Goal: Information Seeking & Learning: Learn about a topic

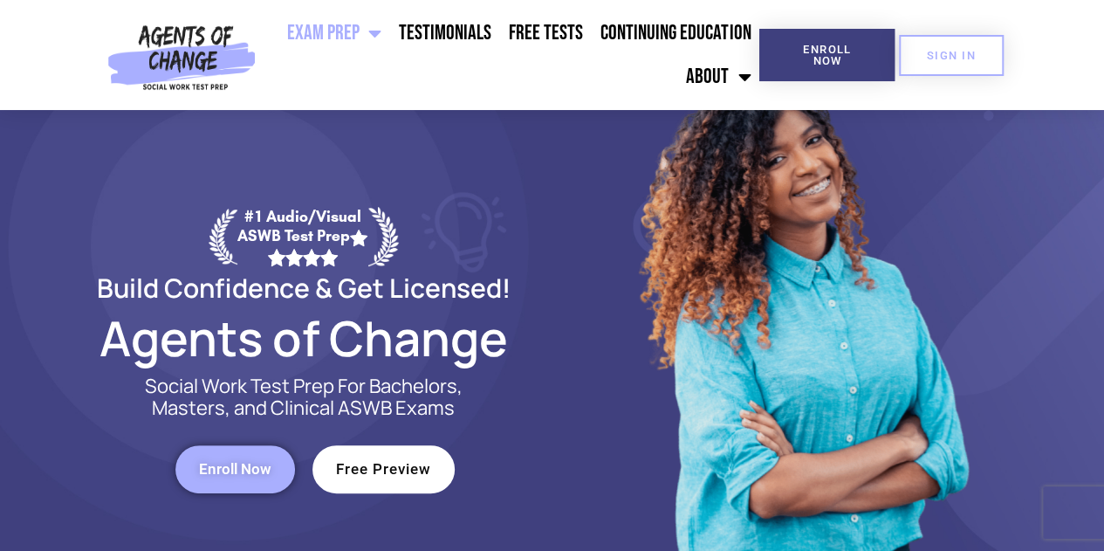
scroll to position [85, 0]
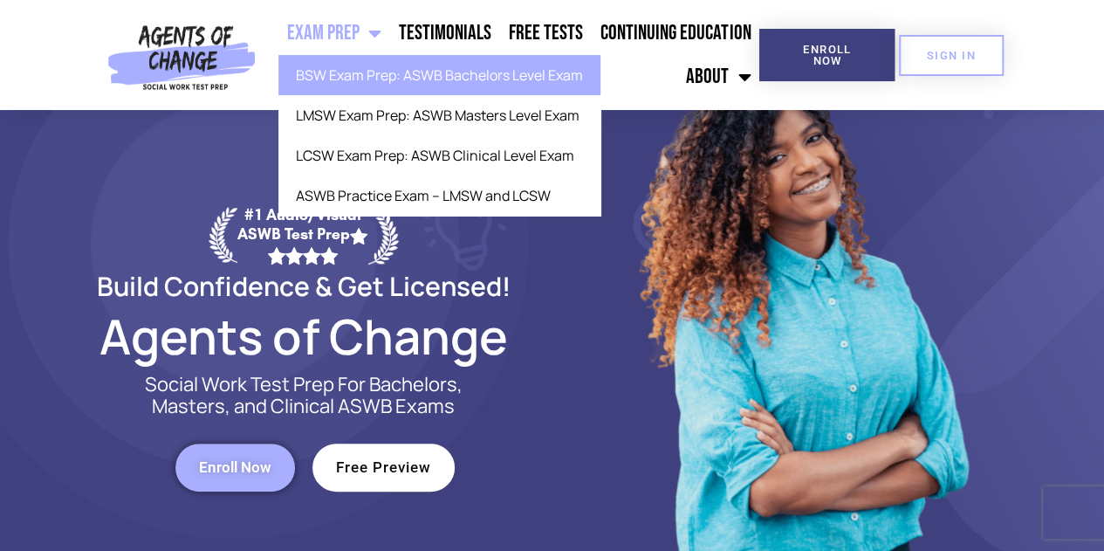
click at [384, 72] on link "BSW Exam Prep: ASWB Bachelors Level Exam" at bounding box center [439, 75] width 322 height 40
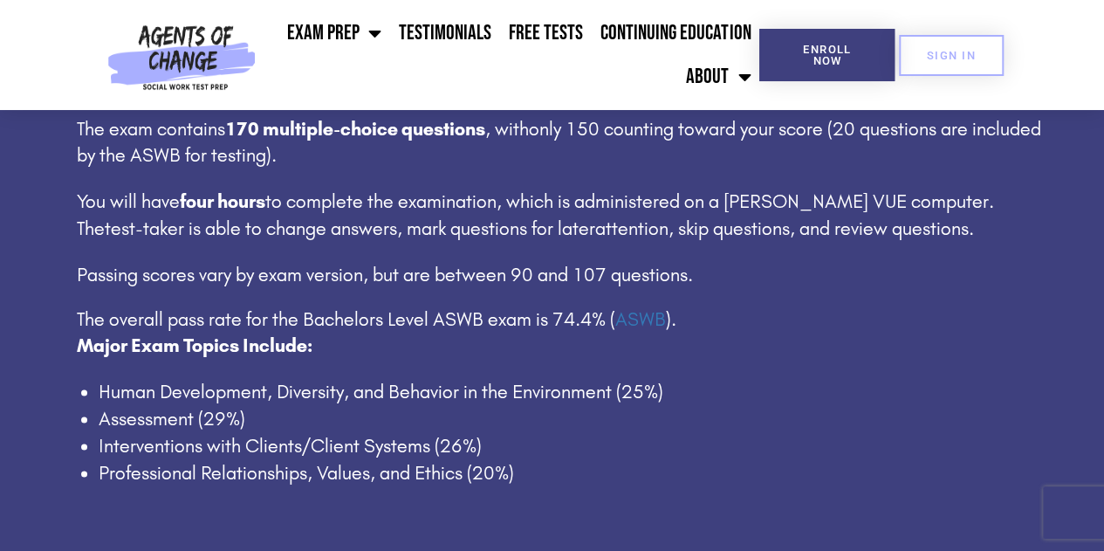
scroll to position [1085, 0]
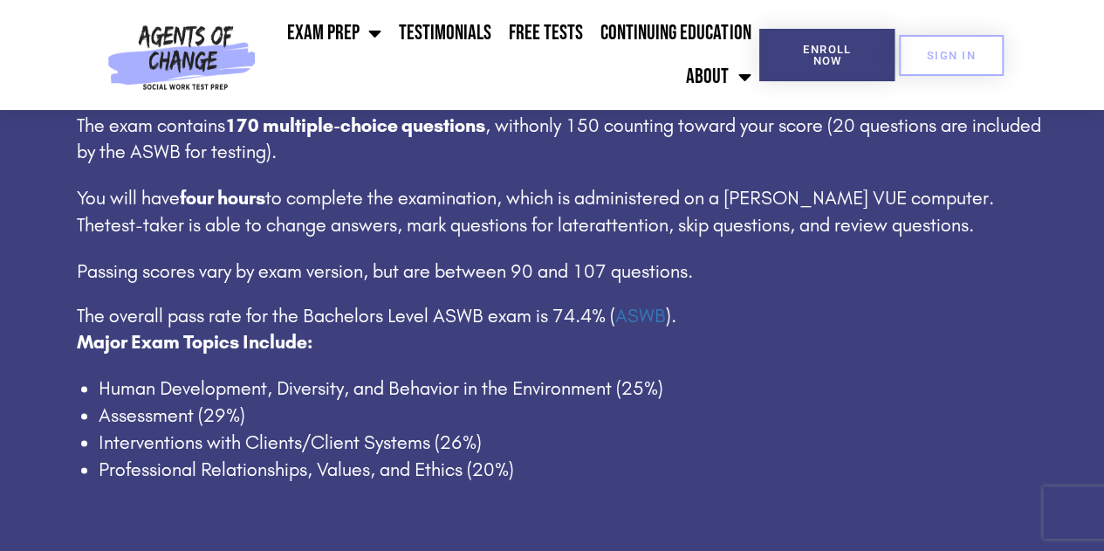
click at [386, 72] on ul "Exam Prep BSW Exam Prep: ASWB Bachelors Level Exam LMSW Exam Prep: ASWB Masters…" at bounding box center [511, 54] width 497 height 87
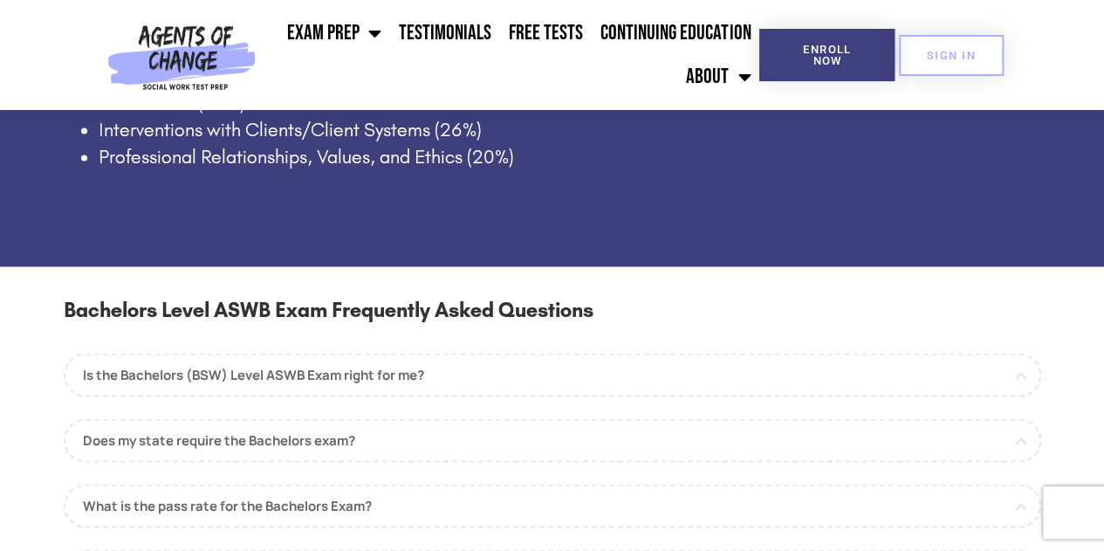
scroll to position [1404, 0]
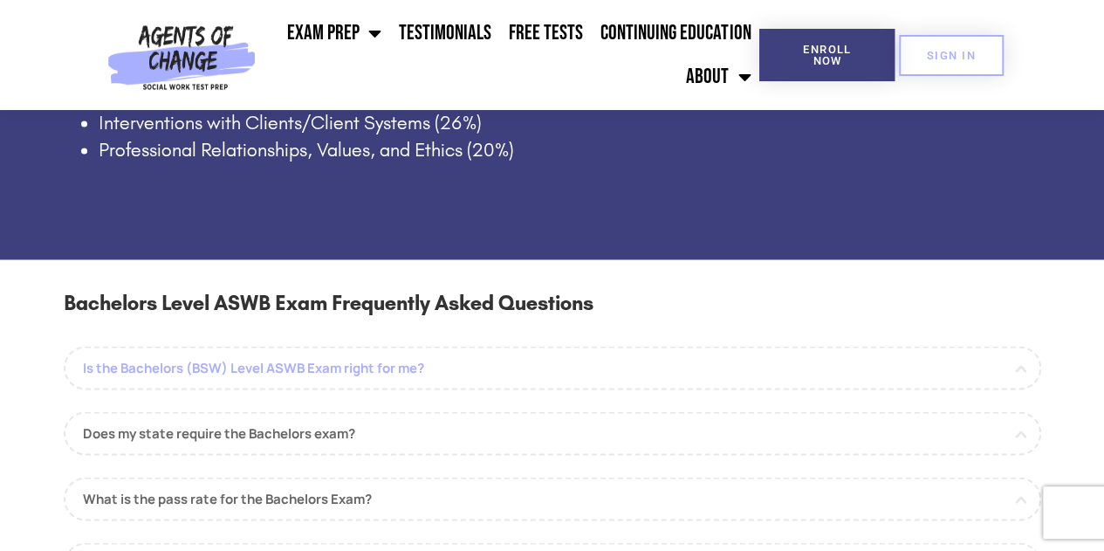
click at [143, 373] on link "Is the Bachelors (BSW) Level ASWB Exam right for me?" at bounding box center [552, 368] width 977 height 44
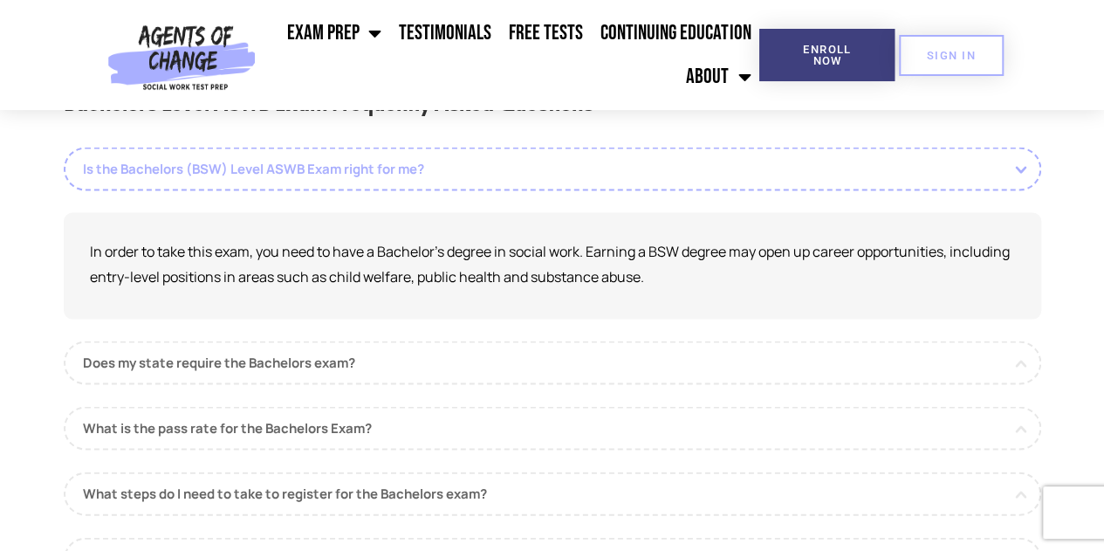
scroll to position [1609, 0]
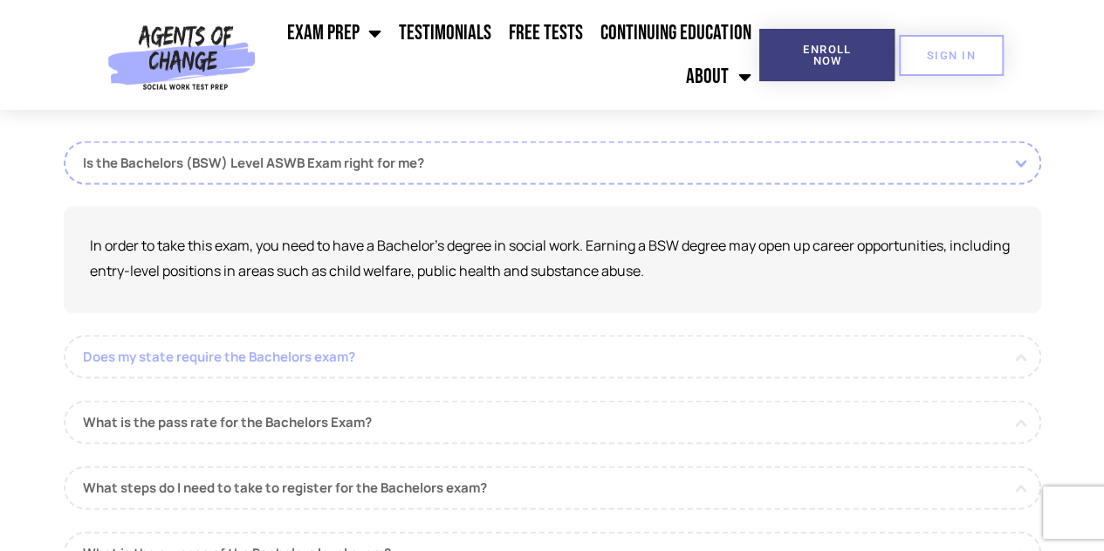
click at [143, 373] on link "Does my state require the Bachelors exam?" at bounding box center [552, 356] width 977 height 44
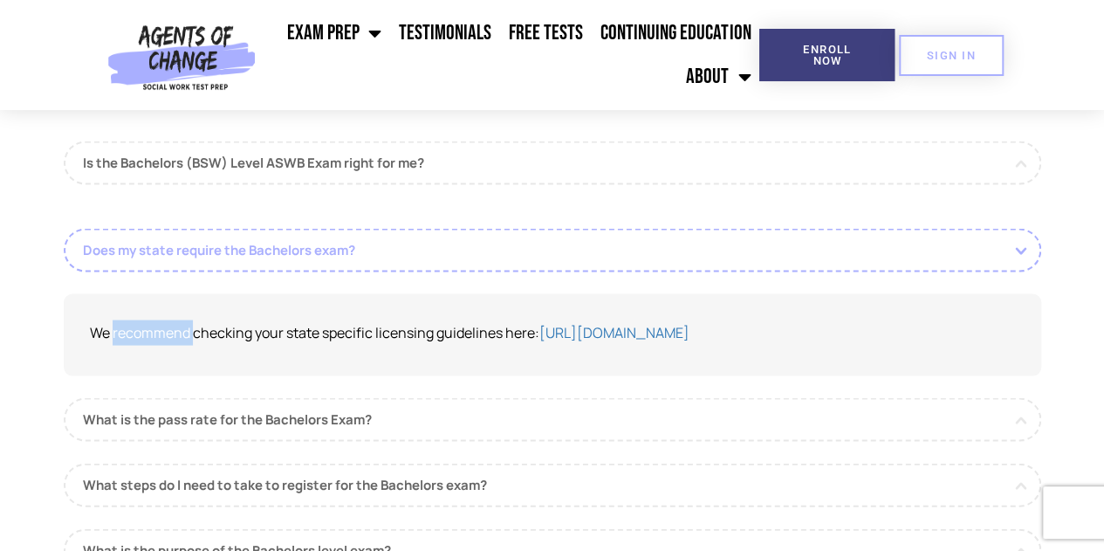
click at [143, 373] on div "Does my state require the Bachelors exam? We recommend checking your state spec…" at bounding box center [552, 301] width 977 height 147
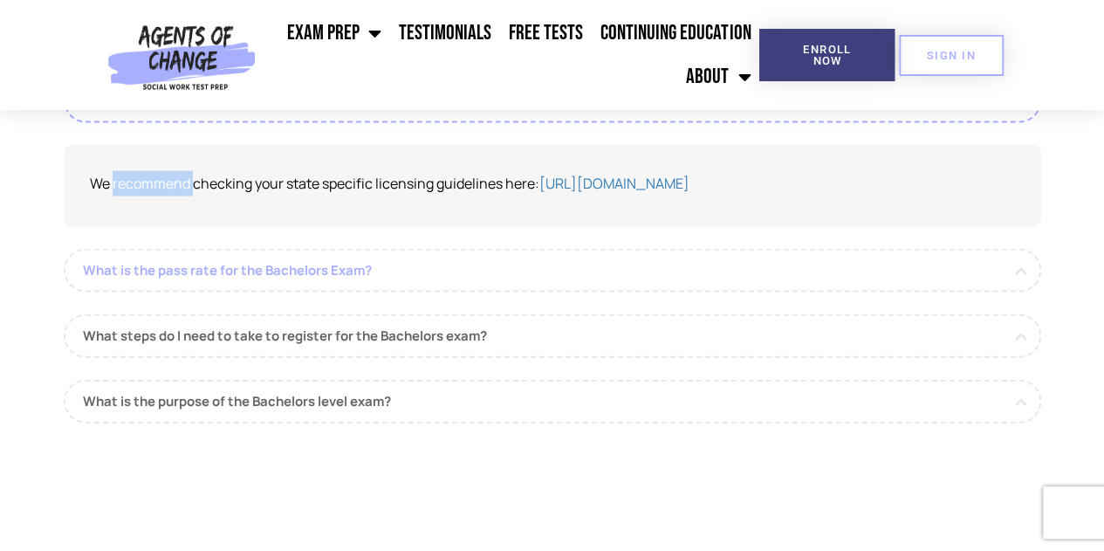
scroll to position [1737, 0]
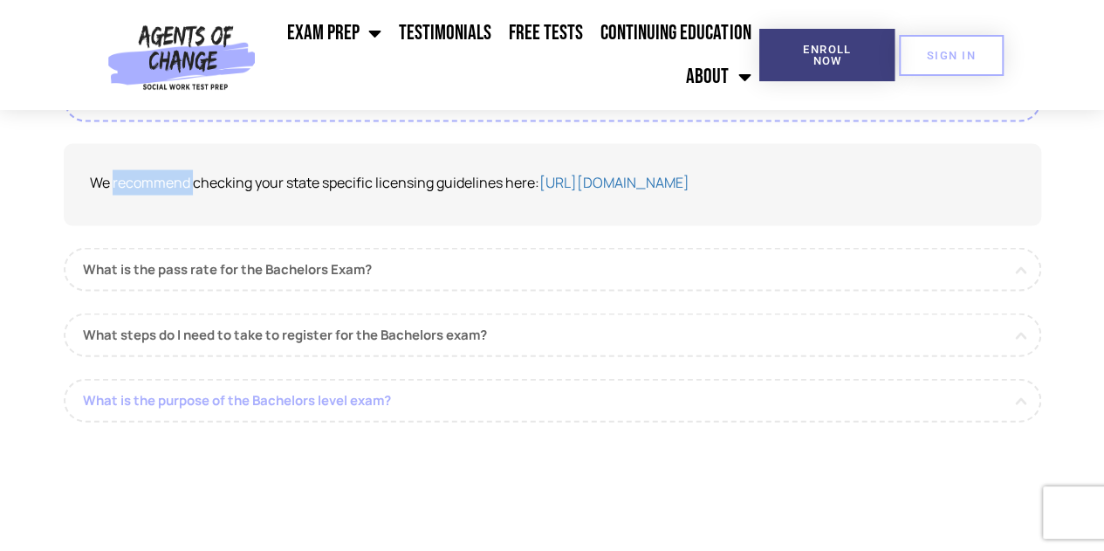
click at [205, 399] on link "What is the purpose of the Bachelors level exam?" at bounding box center [552, 401] width 977 height 44
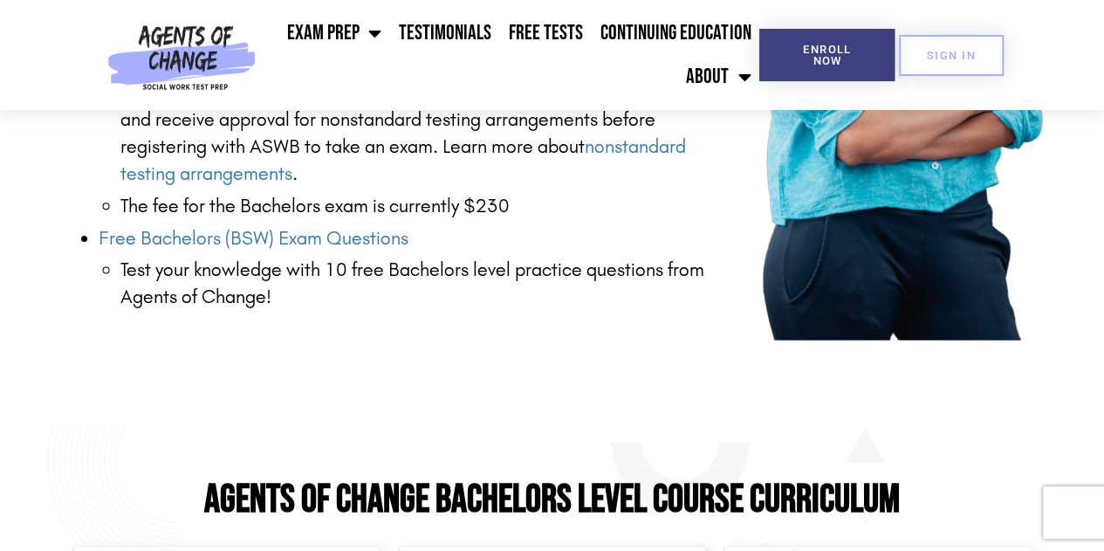
scroll to position [2682, 0]
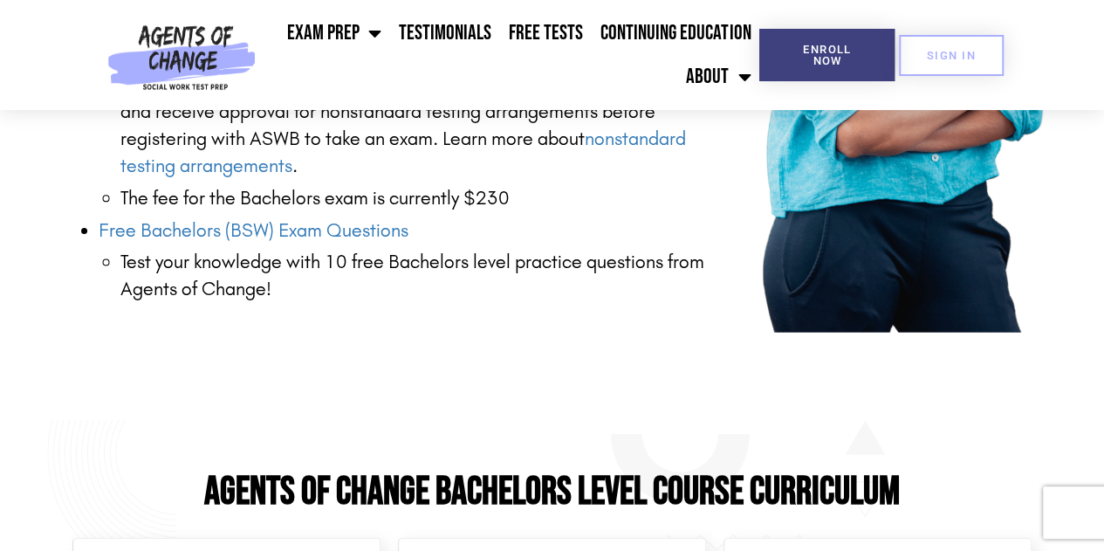
drag, startPoint x: 207, startPoint y: 373, endPoint x: 127, endPoint y: 439, distance: 103.5
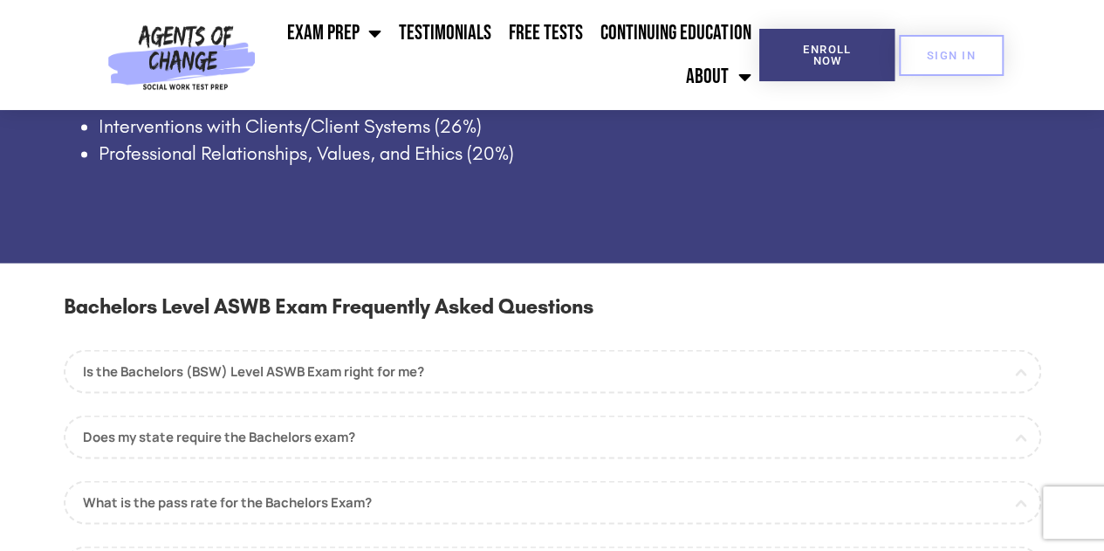
scroll to position [1399, 0]
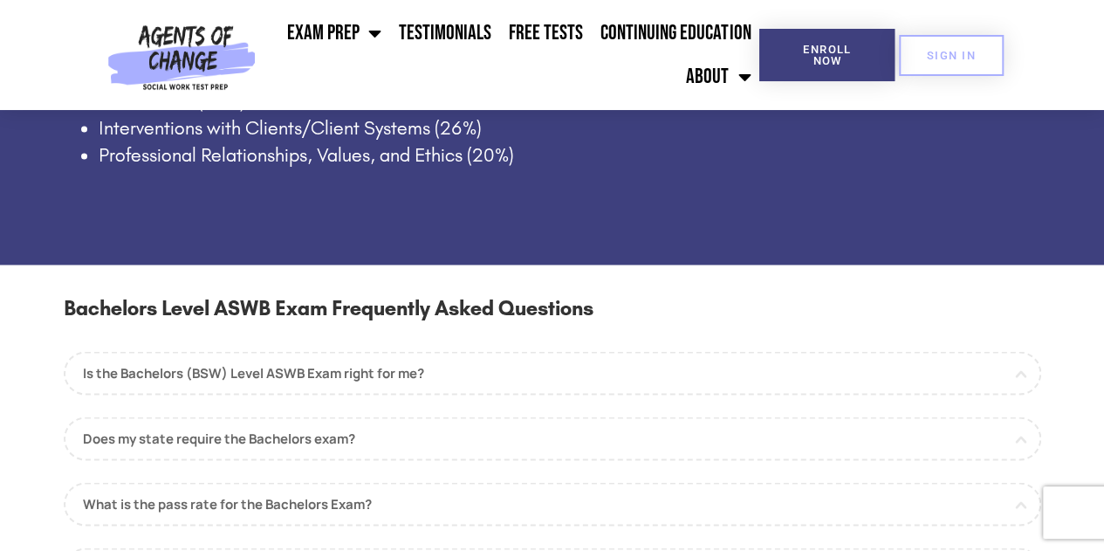
drag, startPoint x: 127, startPoint y: 439, endPoint x: 756, endPoint y: 334, distance: 637.0
click at [756, 334] on h3 "Bachelors Level ASWB Exam Frequently Asked Questions" at bounding box center [552, 316] width 977 height 51
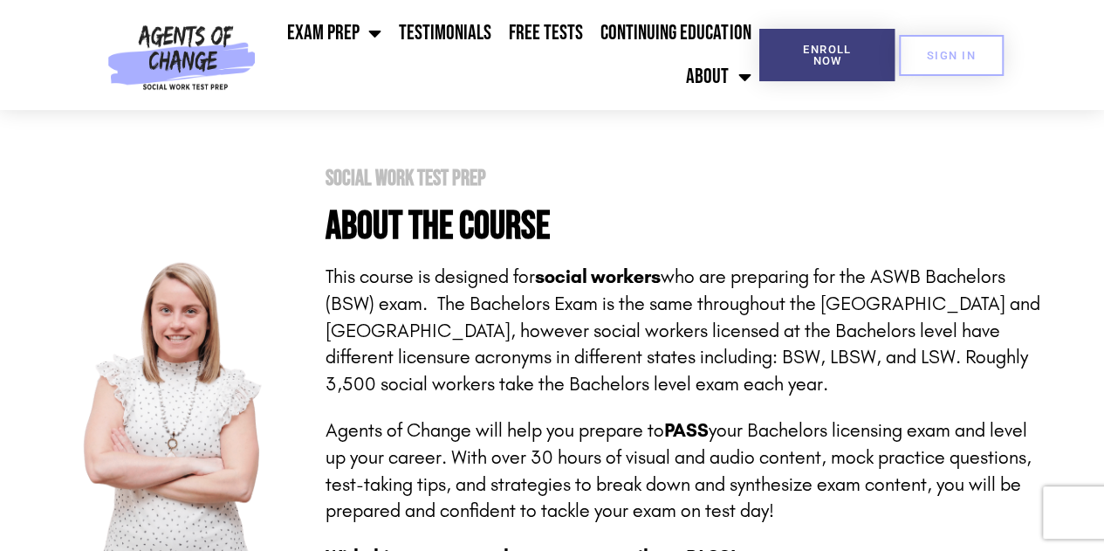
scroll to position [268, 0]
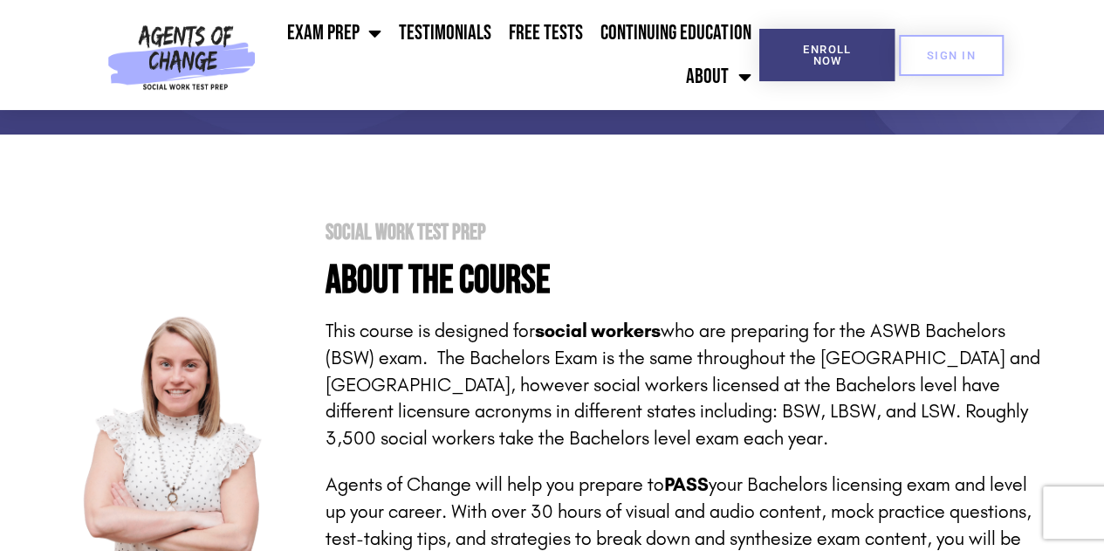
click at [749, 308] on div "Social Work Test Prep About the Course This course is designed for social worke…" at bounding box center [677, 460] width 746 height 477
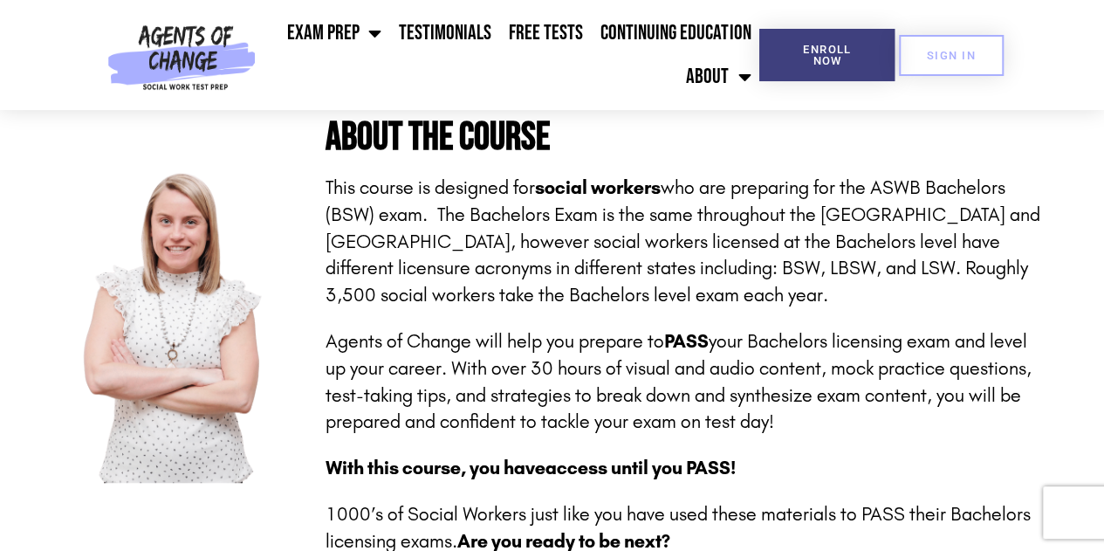
scroll to position [409, 0]
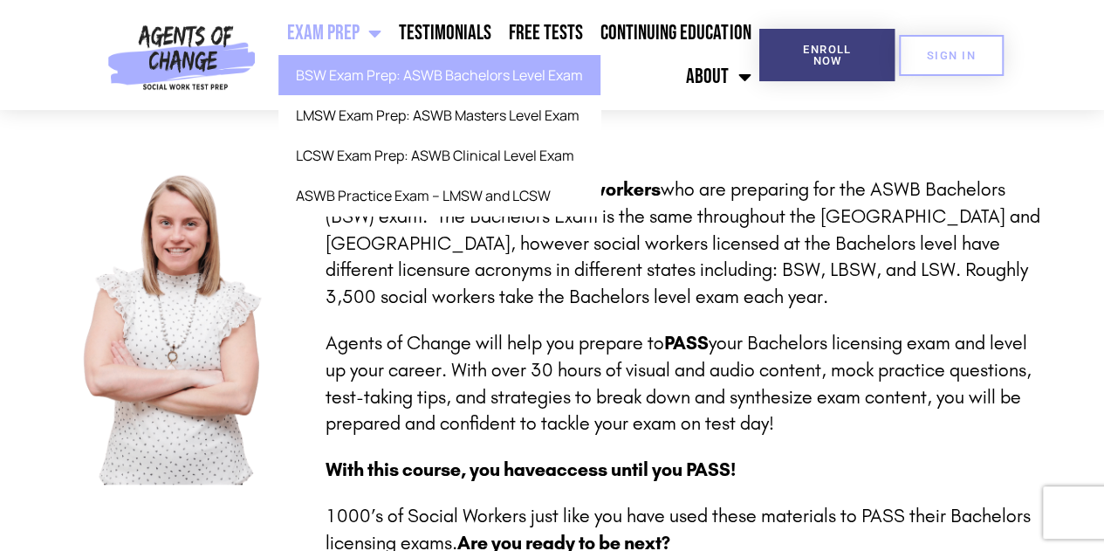
click at [391, 76] on link "BSW Exam Prep: ASWB Bachelors Level Exam" at bounding box center [439, 75] width 322 height 40
